Goal: Information Seeking & Learning: Find specific fact

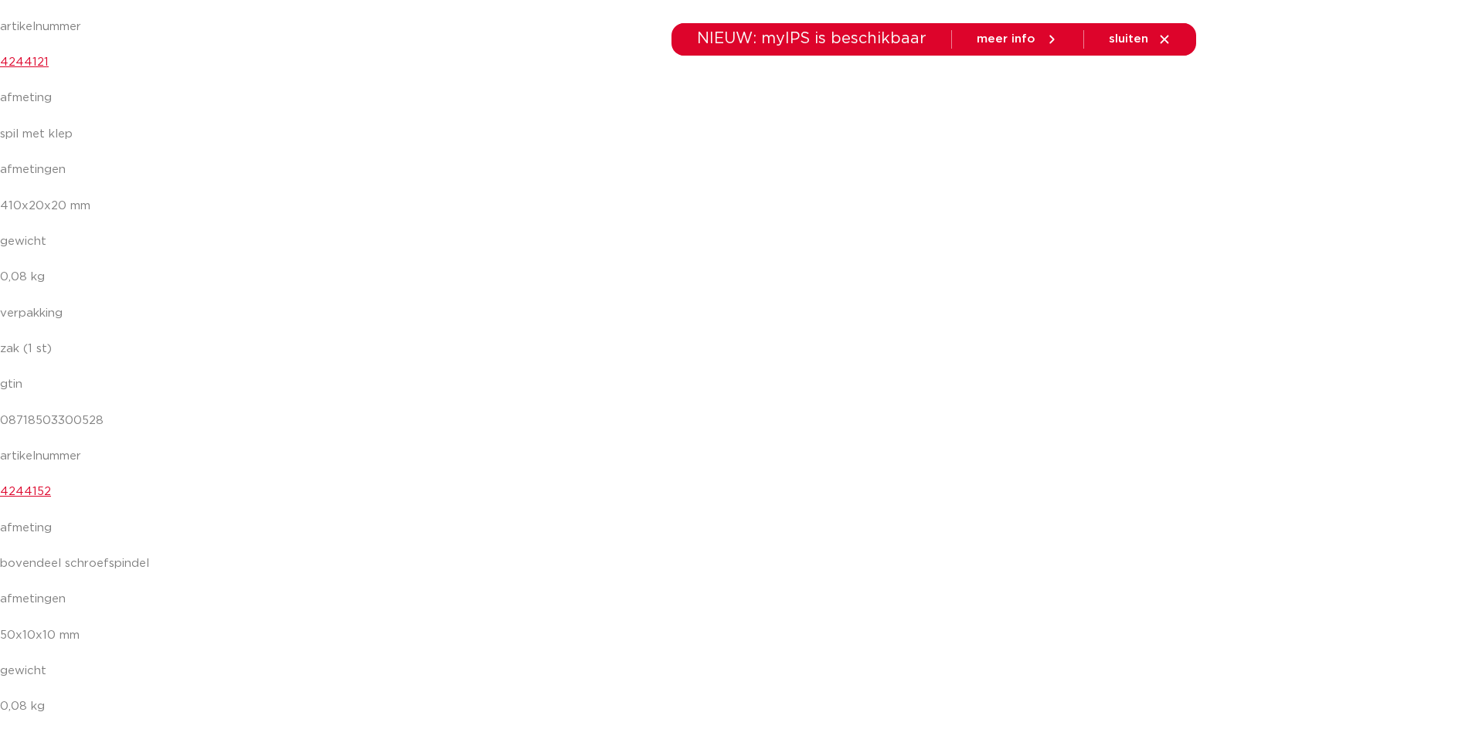
scroll to position [3090, 0]
click at [32, 423] on link "4244152" at bounding box center [25, 419] width 51 height 12
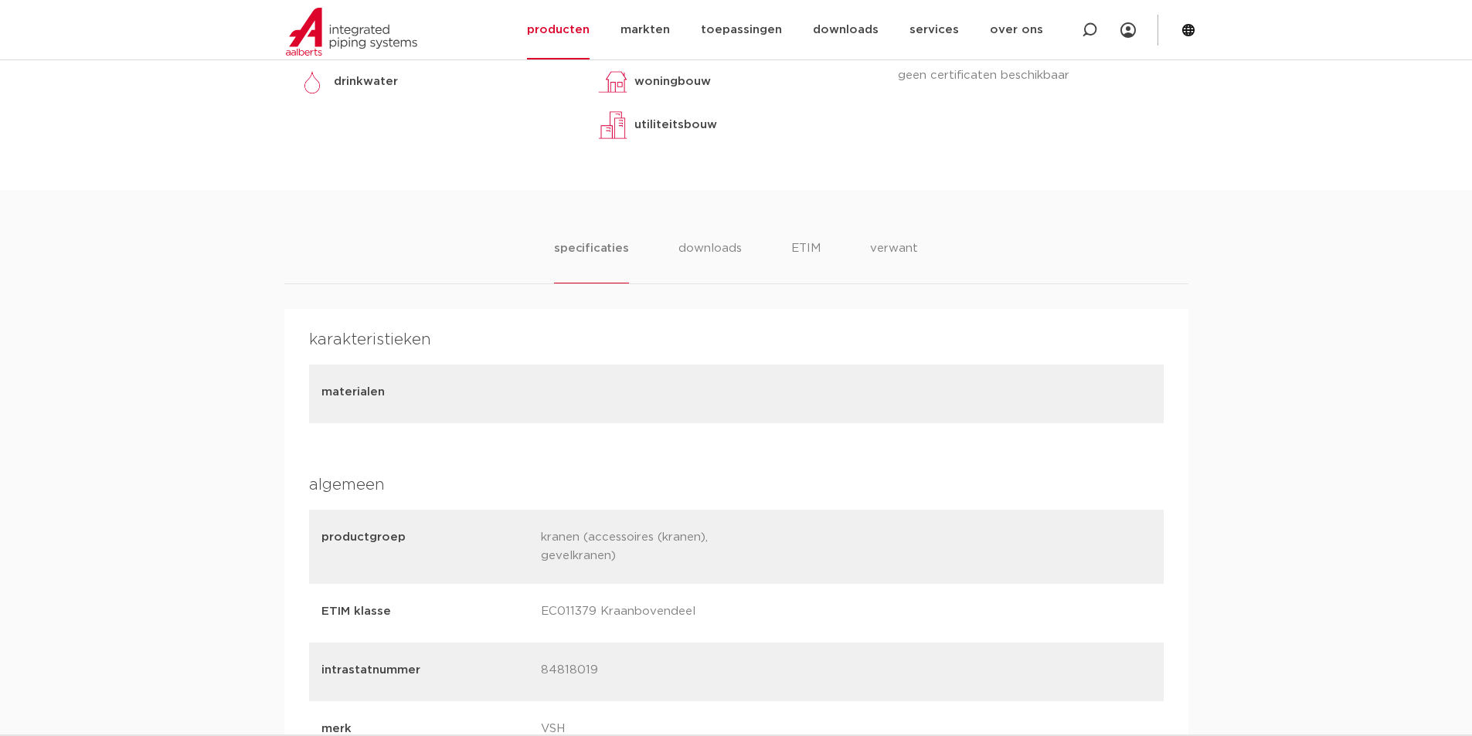
scroll to position [618, 0]
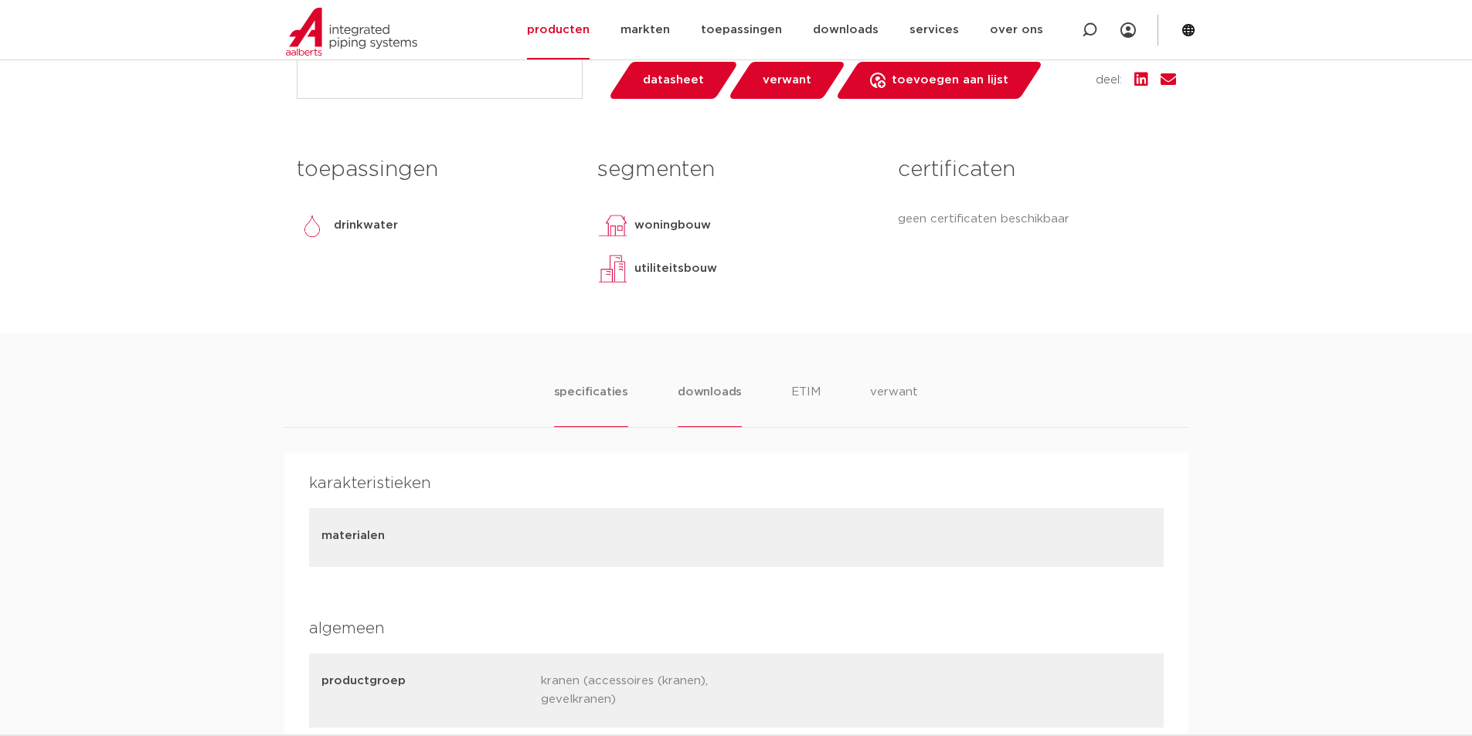
click at [708, 397] on li "downloads" at bounding box center [709, 405] width 64 height 44
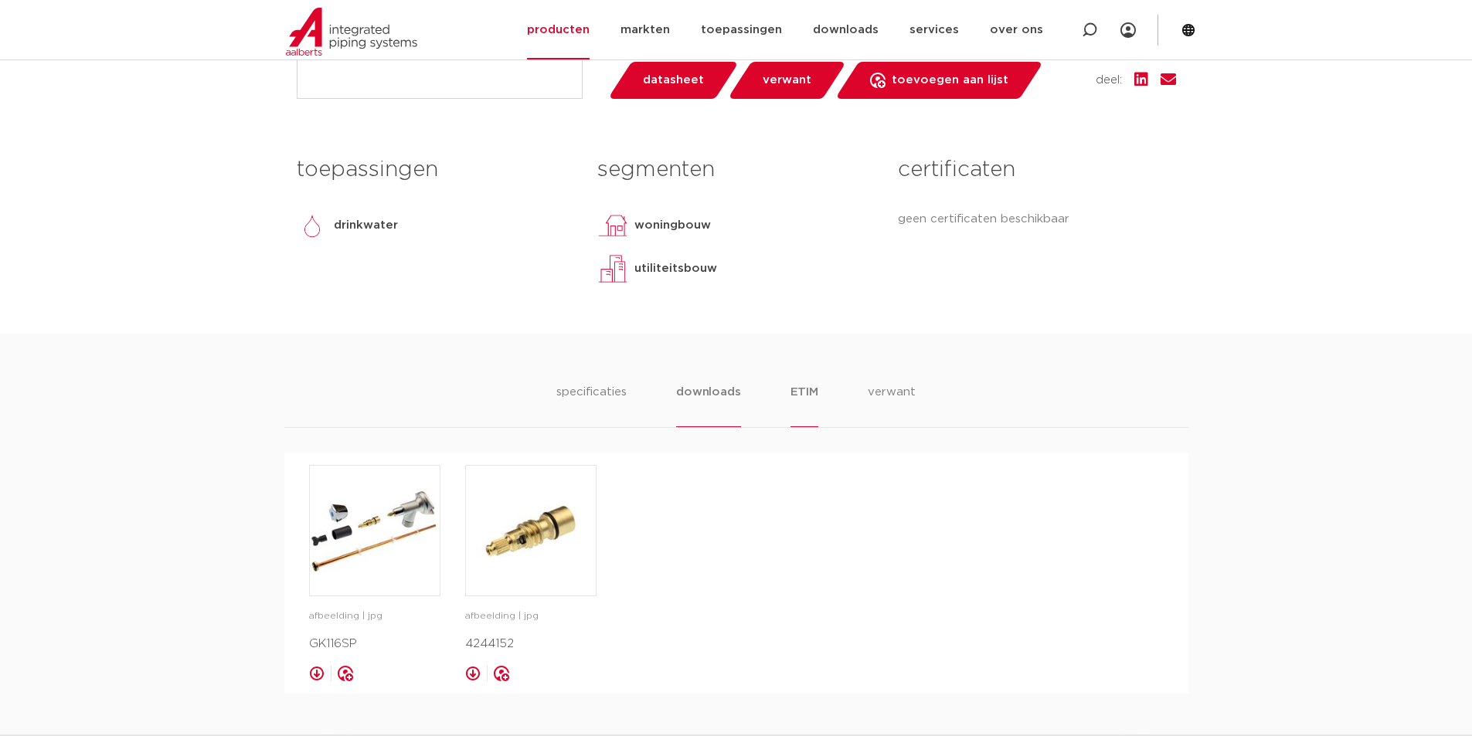
click at [808, 395] on li "ETIM" at bounding box center [804, 405] width 28 height 44
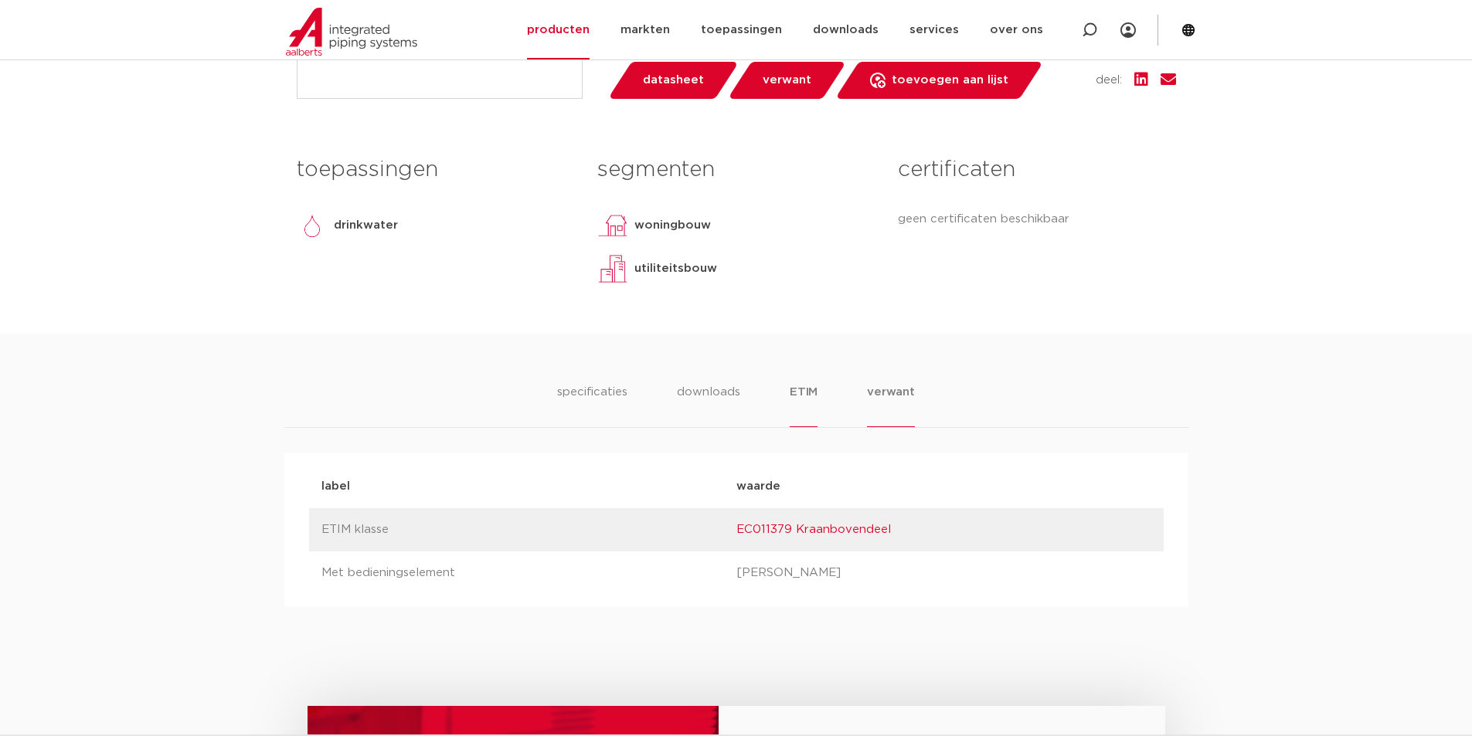
click at [867, 389] on li "verwant" at bounding box center [891, 405] width 48 height 44
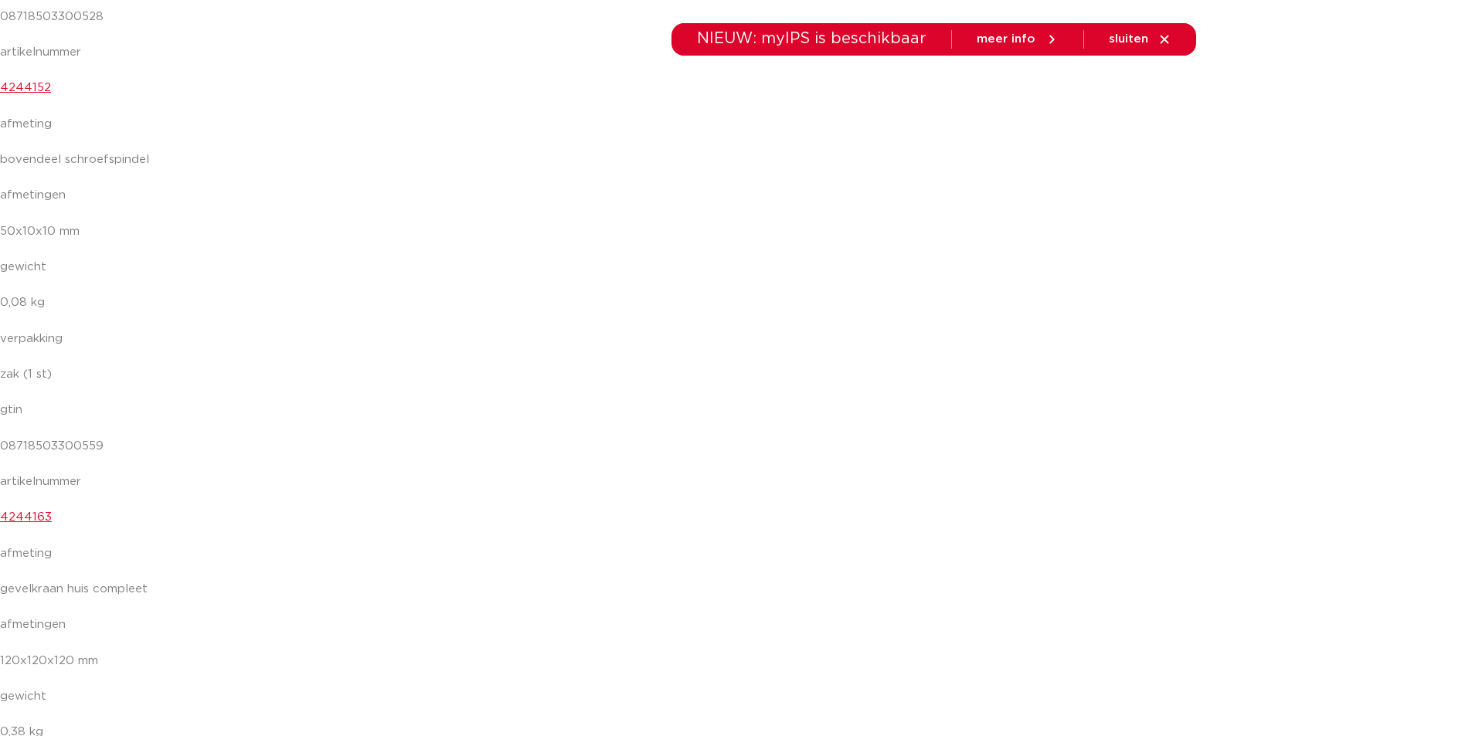
scroll to position [3476, 0]
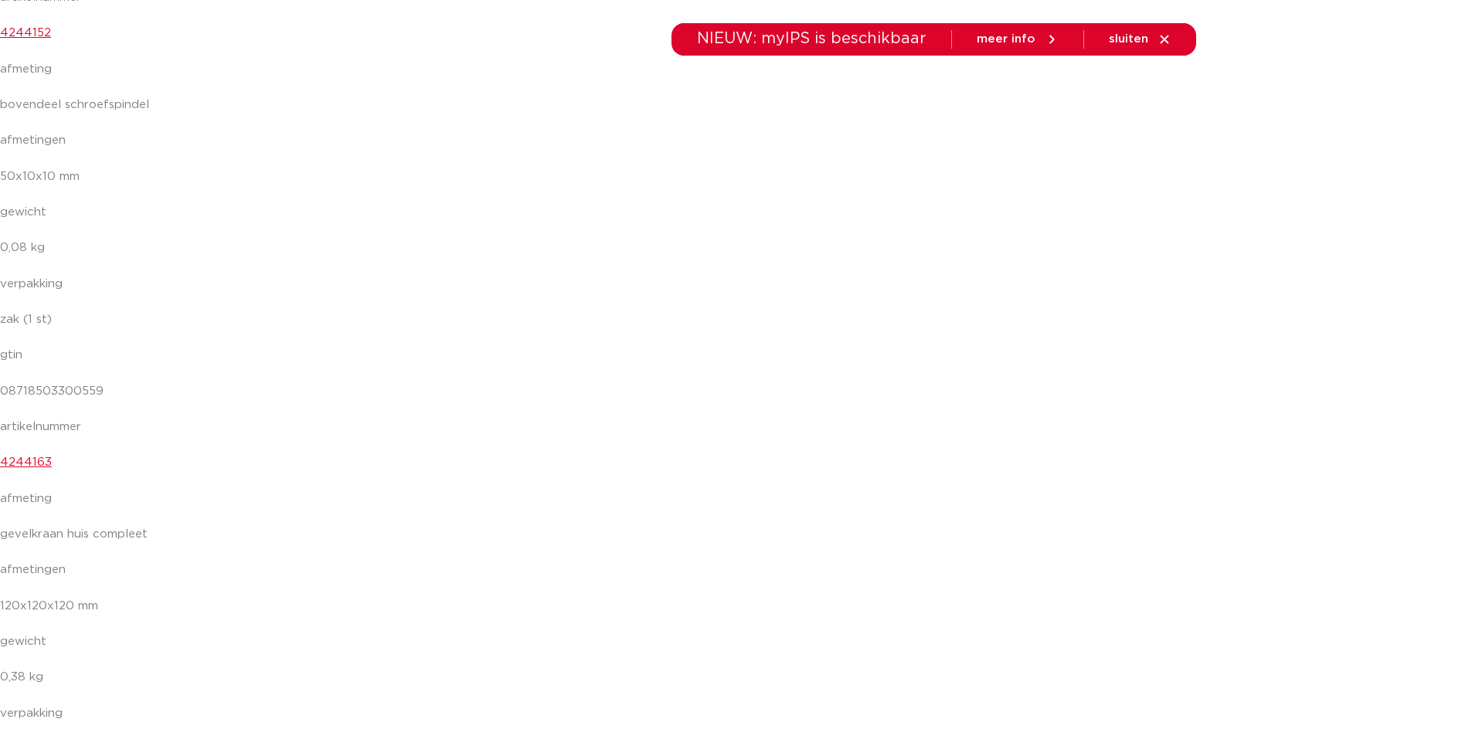
click at [32, 464] on link "4244163" at bounding box center [26, 463] width 52 height 12
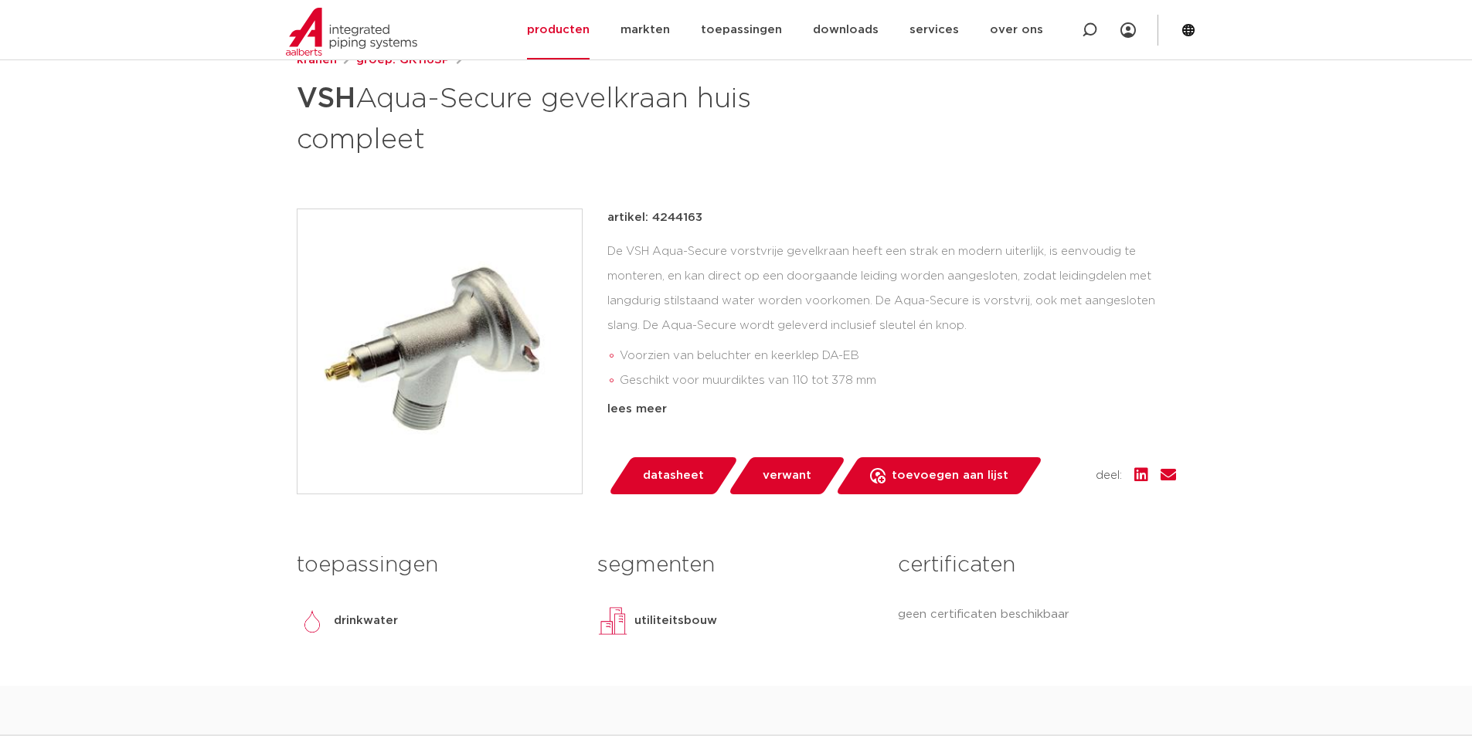
scroll to position [232, 0]
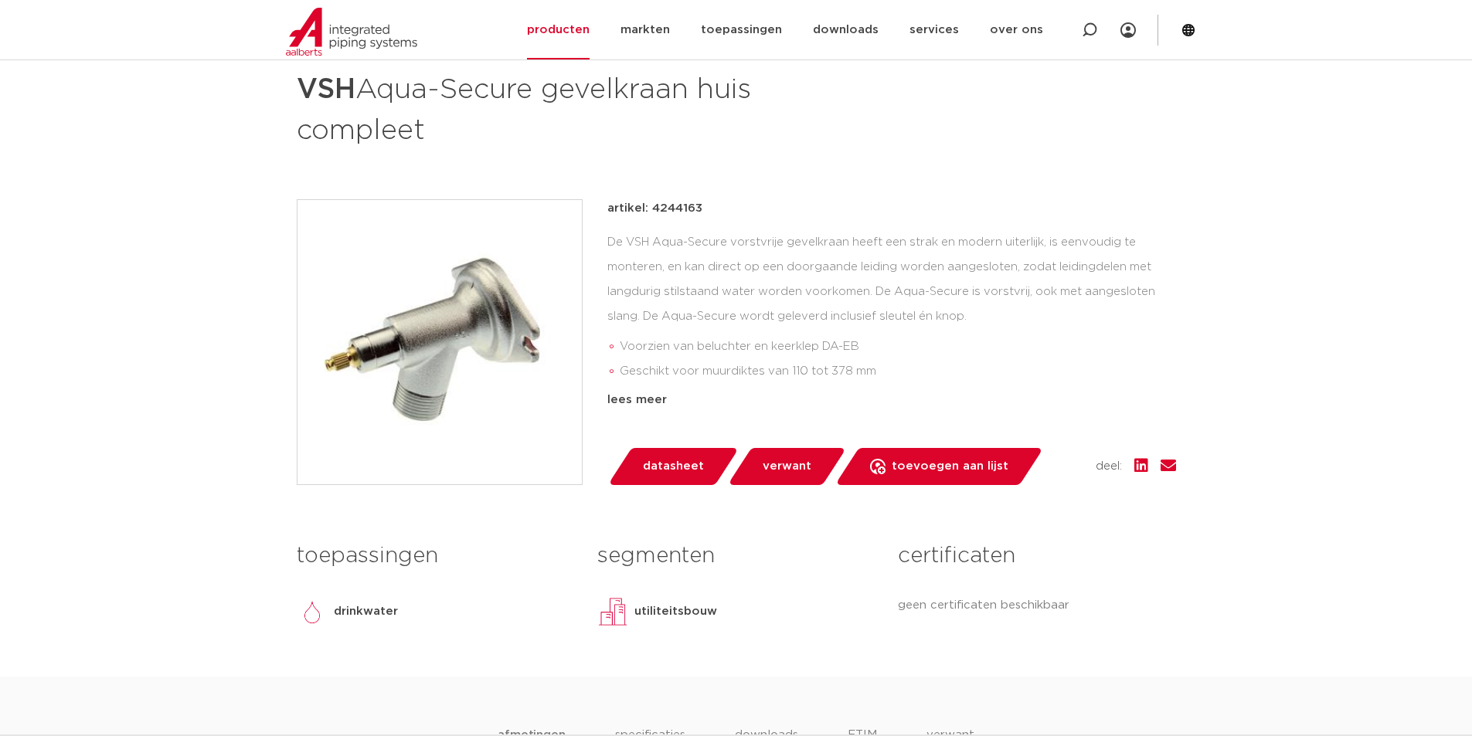
click at [697, 209] on p "artikel: 4244163" at bounding box center [654, 208] width 95 height 19
click at [683, 206] on p "artikel: 4244163" at bounding box center [654, 208] width 95 height 19
copy p "4244163"
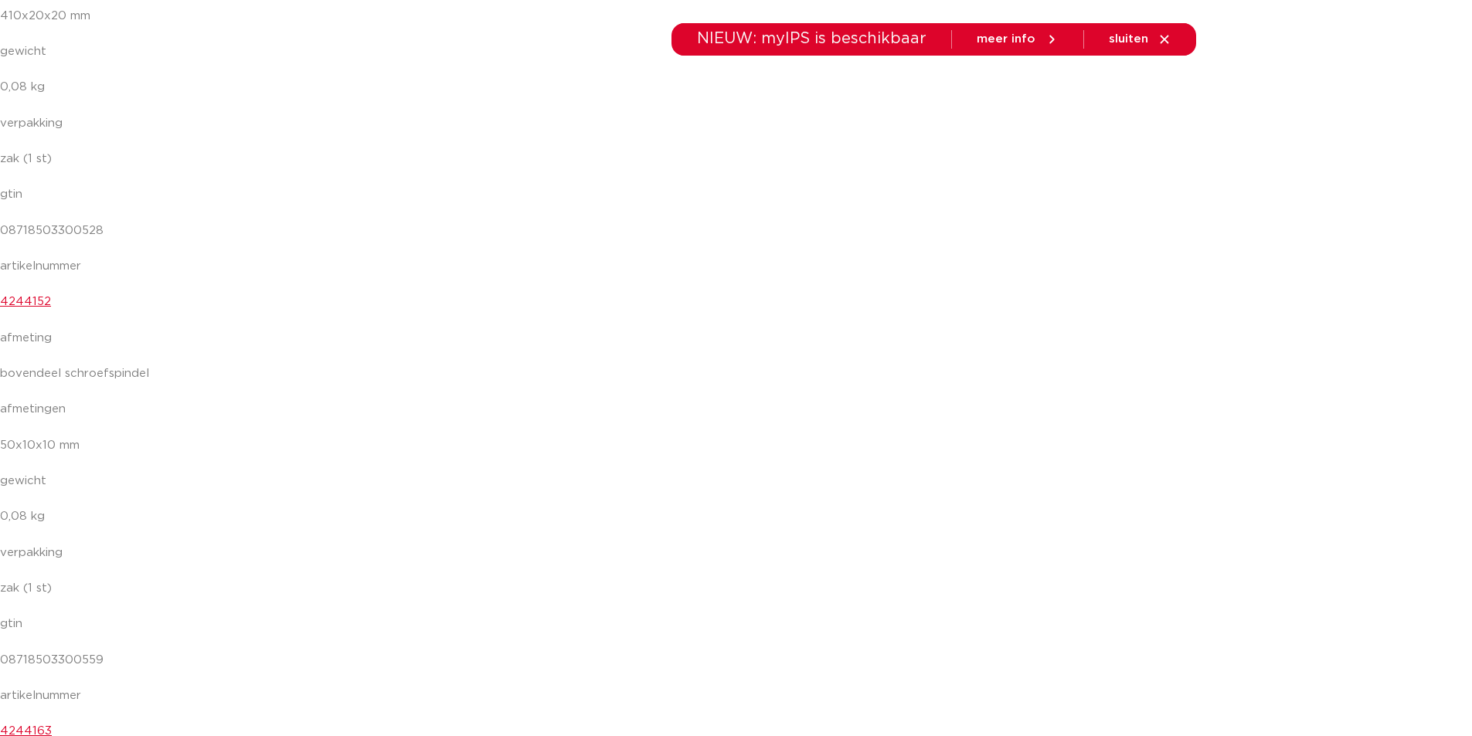
scroll to position [3167, 0]
click at [28, 340] on link "4244152" at bounding box center [25, 342] width 51 height 12
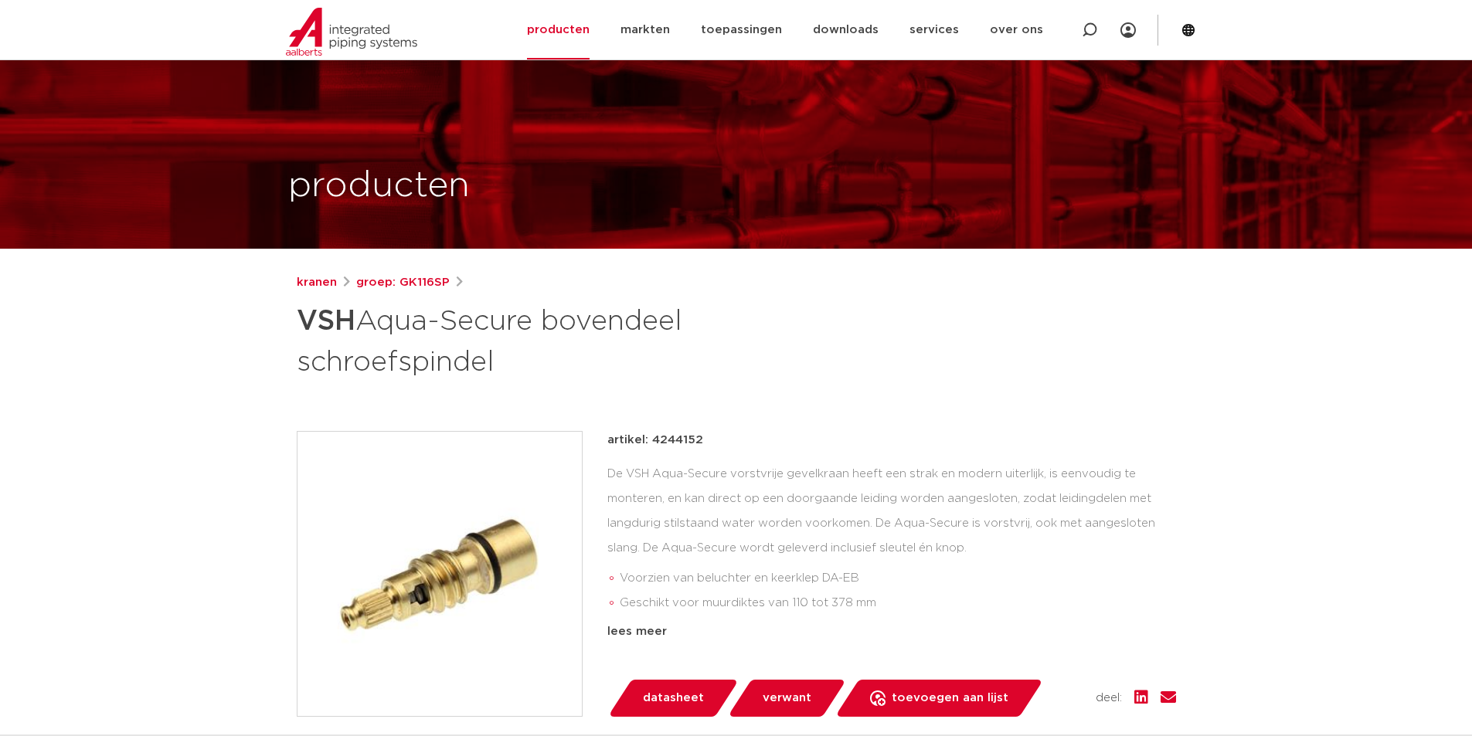
scroll to position [232, 0]
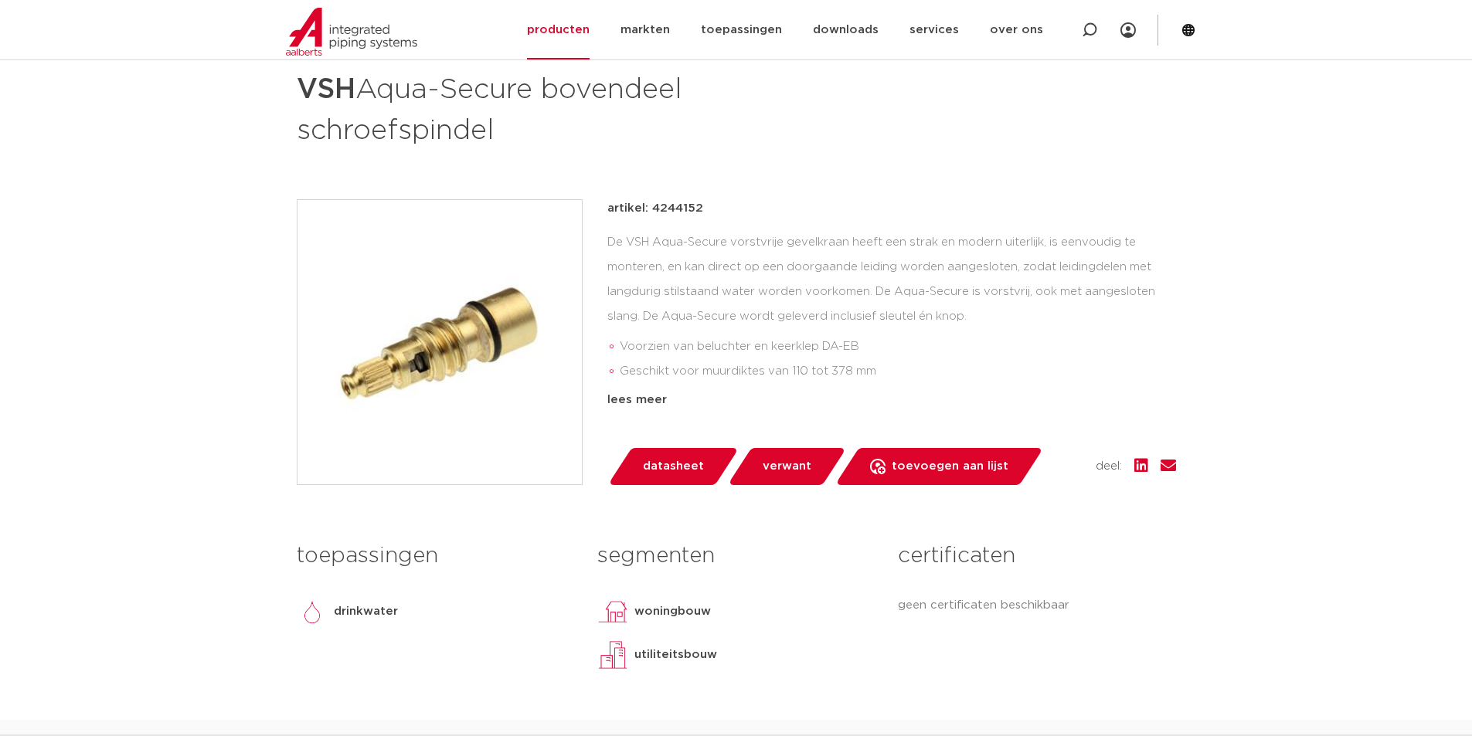
click at [680, 201] on p "artikel: 4244152" at bounding box center [655, 208] width 96 height 19
copy p "4244152"
